Goal: Obtain resource: Download file/media

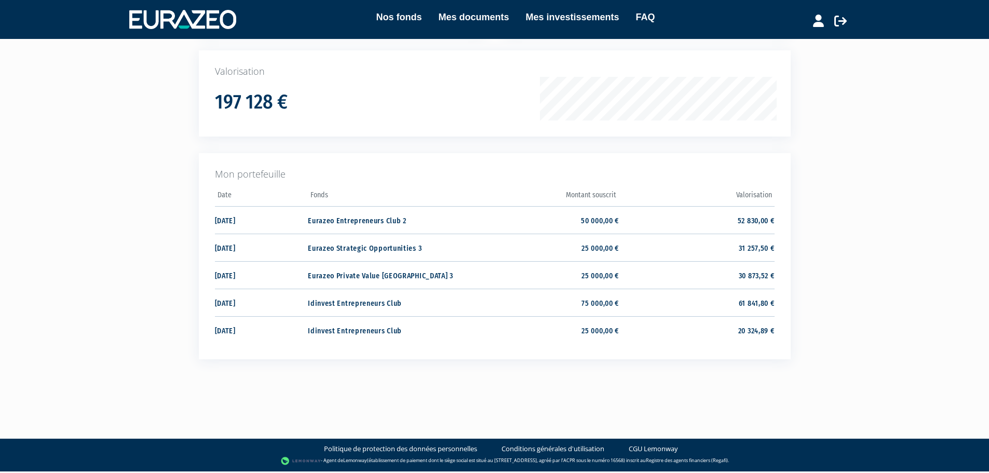
scroll to position [156, 0]
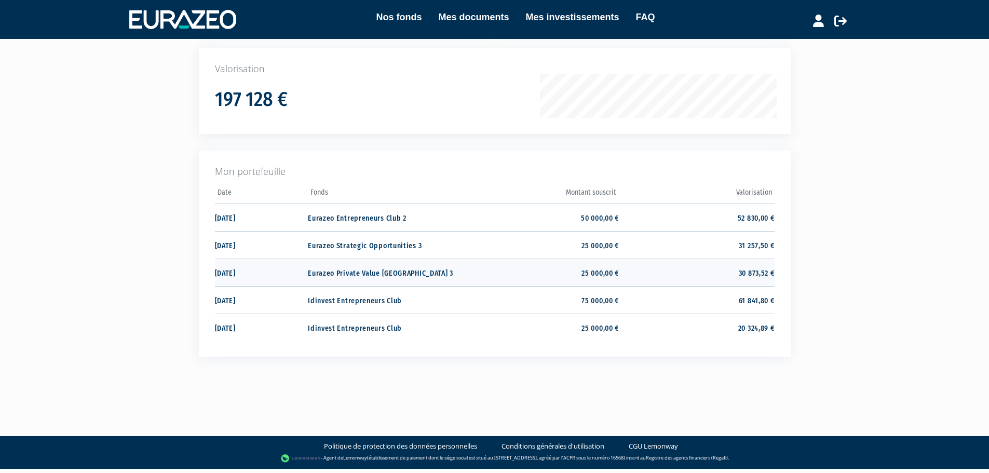
click at [381, 278] on td "Eurazeo Private Value [GEOGRAPHIC_DATA] 3" at bounding box center [385, 273] width 155 height 28
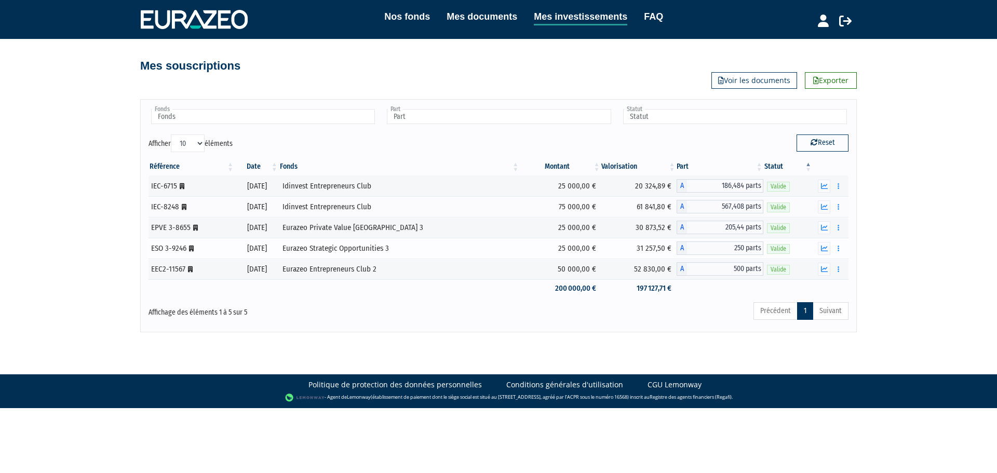
click at [487, 240] on td "Eurazeo Strategic Opportunities 3" at bounding box center [399, 248] width 241 height 21
click at [826, 228] on icon "button" at bounding box center [824, 227] width 7 height 7
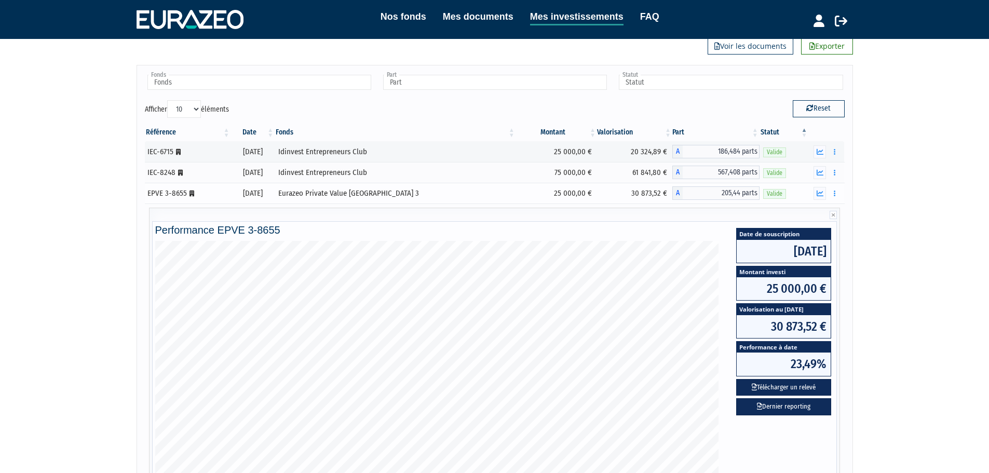
scroll to position [156, 0]
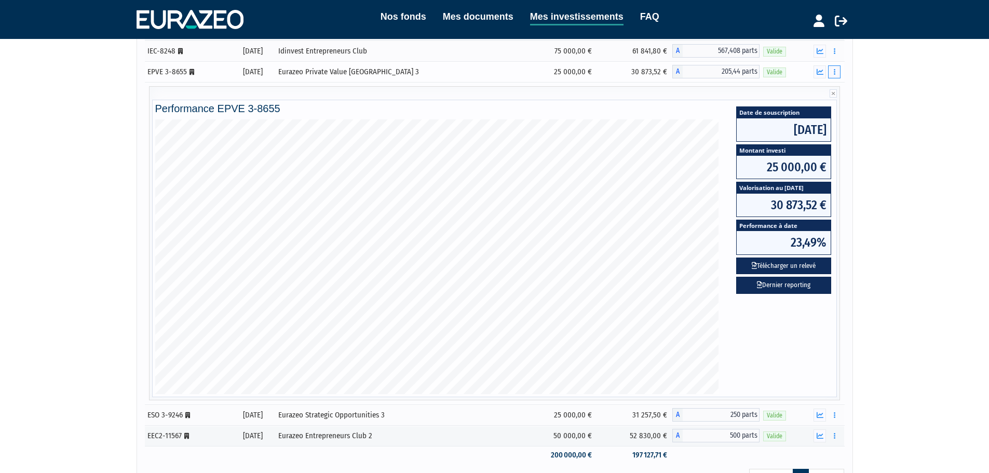
click at [839, 75] on button "button" at bounding box center [834, 71] width 12 height 13
click at [804, 133] on link "Historique de rachat(s)" at bounding box center [795, 129] width 86 height 17
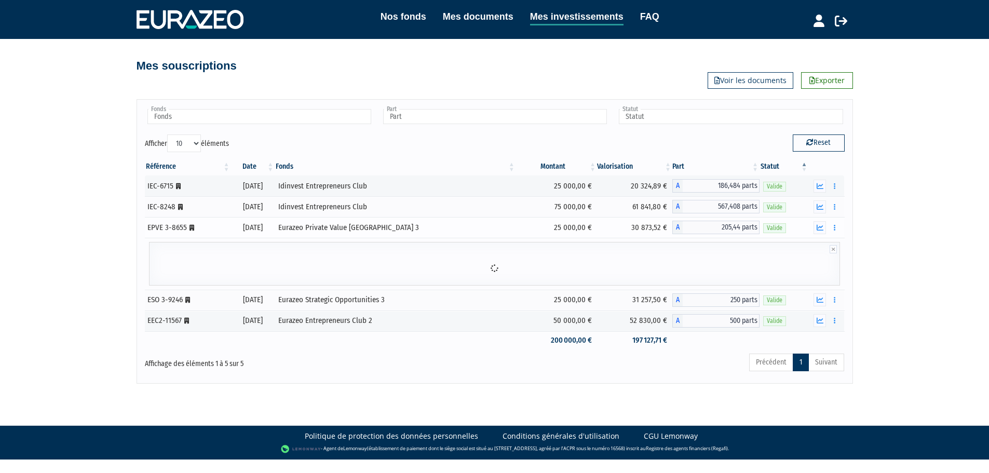
scroll to position [0, 0]
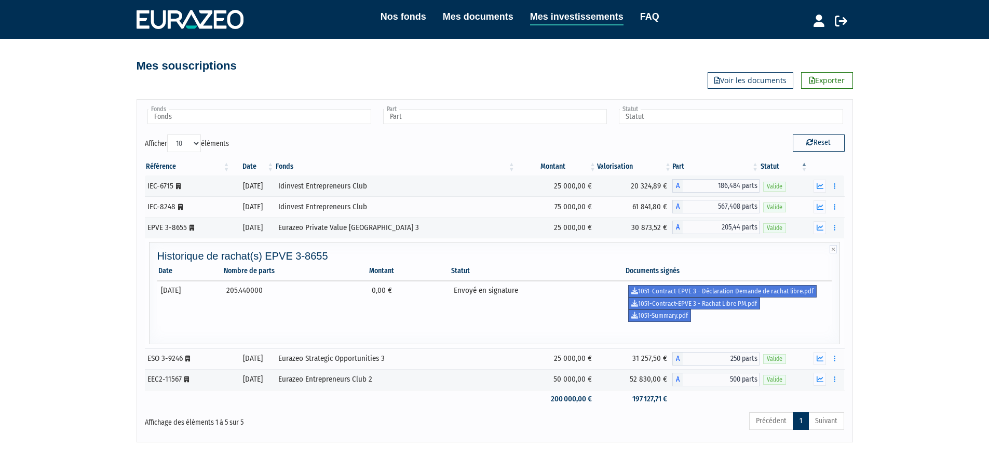
click at [538, 297] on td "Envoyé en signature" at bounding box center [537, 303] width 174 height 45
click at [689, 316] on link "1051-Summary.pdf" at bounding box center [659, 315] width 63 height 12
click at [720, 291] on link "1051-Contract-EPVE 3 - Déclaration Demande de rachat libre.pdf" at bounding box center [722, 291] width 188 height 12
click at [728, 305] on link "1051-Contract-EPVE 3 - Rachat Libre PM.pdf" at bounding box center [694, 303] width 132 height 12
